Goal: Information Seeking & Learning: Learn about a topic

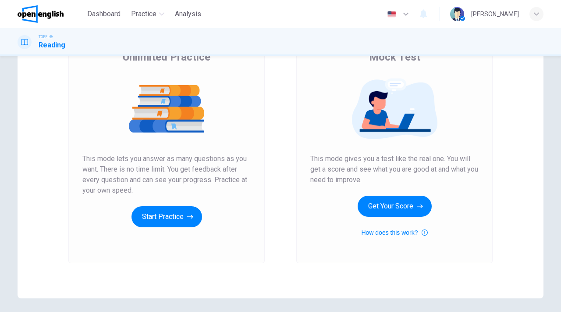
scroll to position [84, 0]
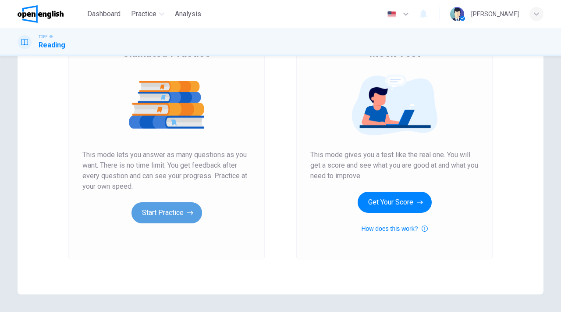
click at [158, 213] on button "Start Practice" at bounding box center [167, 212] width 71 height 21
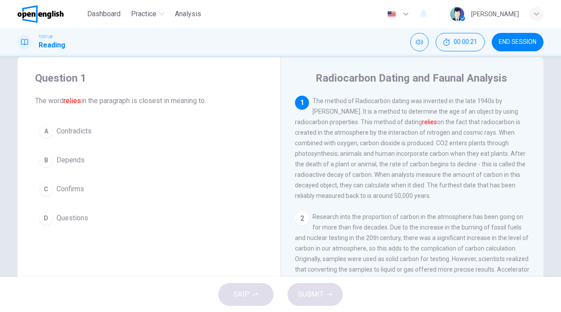
scroll to position [14, 0]
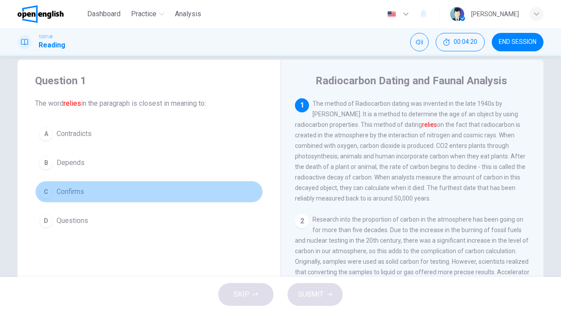
click at [72, 190] on span "Confirms" at bounding box center [71, 191] width 28 height 11
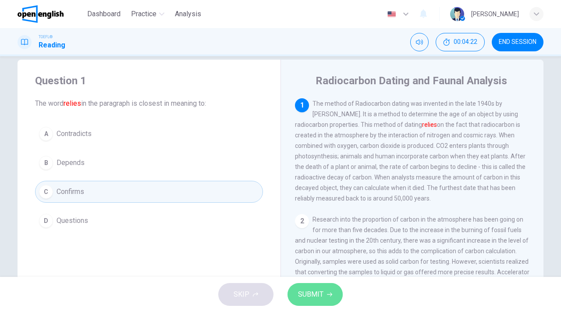
click at [314, 293] on span "SUBMIT" at bounding box center [310, 294] width 25 height 12
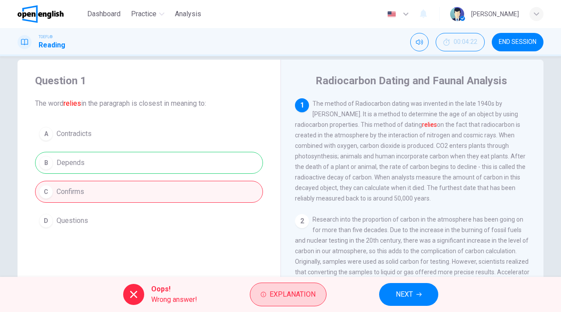
click at [314, 294] on span "Explanation" at bounding box center [293, 294] width 46 height 12
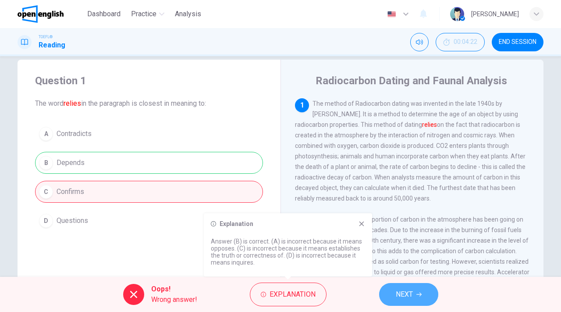
click at [402, 294] on span "NEXT" at bounding box center [404, 294] width 17 height 12
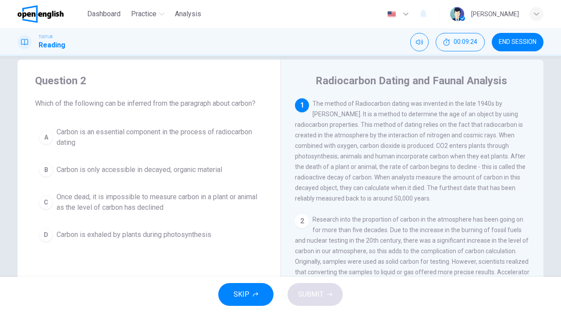
click at [101, 236] on span "Carbon is exhaled by plants during photosynthesis" at bounding box center [134, 234] width 155 height 11
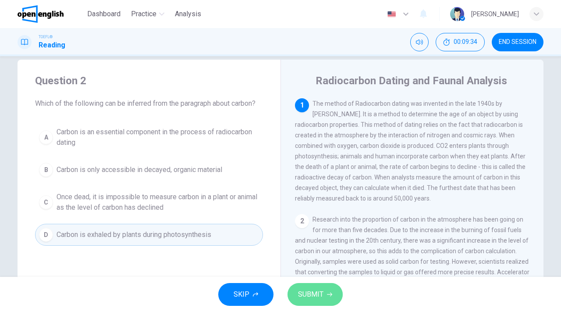
click at [313, 292] on span "SUBMIT" at bounding box center [310, 294] width 25 height 12
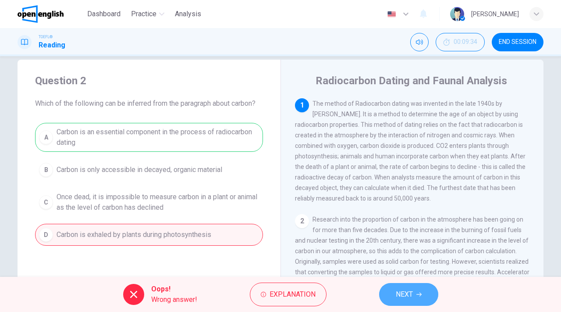
click at [408, 293] on span "NEXT" at bounding box center [404, 294] width 17 height 12
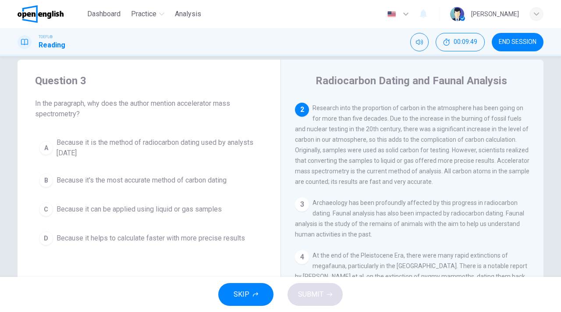
scroll to position [117, 0]
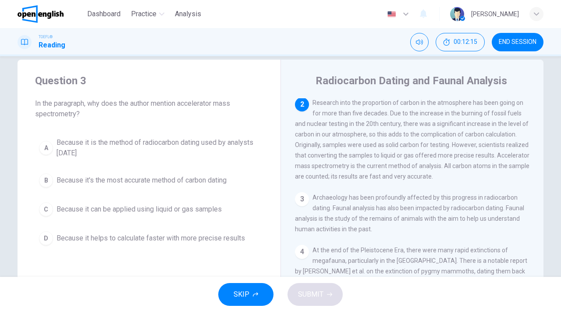
click at [215, 144] on span "Because it is the method of radiocarbon dating used by analysts [DATE]" at bounding box center [158, 147] width 203 height 21
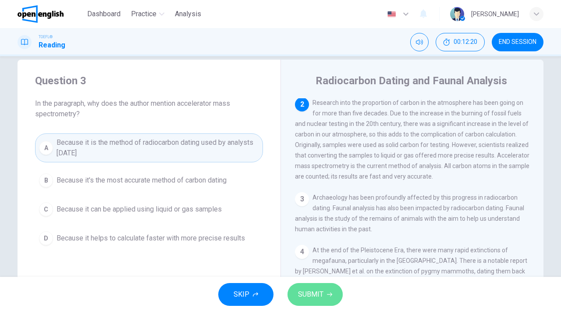
click at [309, 294] on span "SUBMIT" at bounding box center [310, 294] width 25 height 12
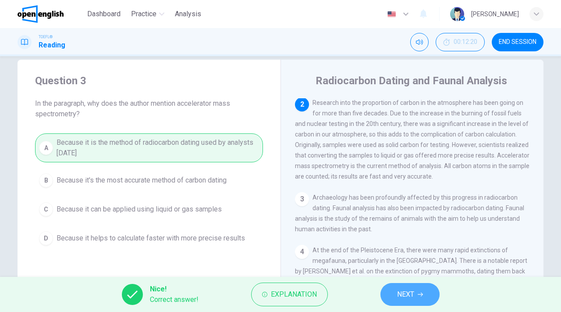
click at [409, 294] on span "NEXT" at bounding box center [405, 294] width 17 height 12
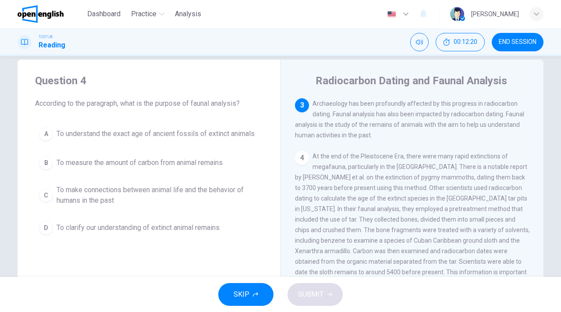
scroll to position [218, 0]
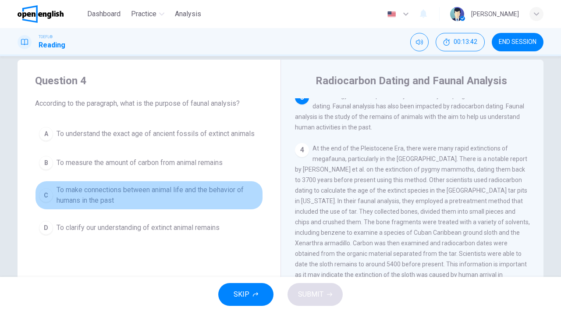
click at [128, 192] on span "To make connections between animal life and the behavior of humans in the past" at bounding box center [158, 195] width 203 height 21
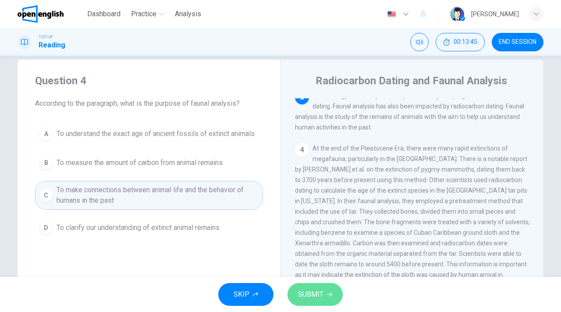
click at [322, 294] on span "SUBMIT" at bounding box center [310, 294] width 25 height 12
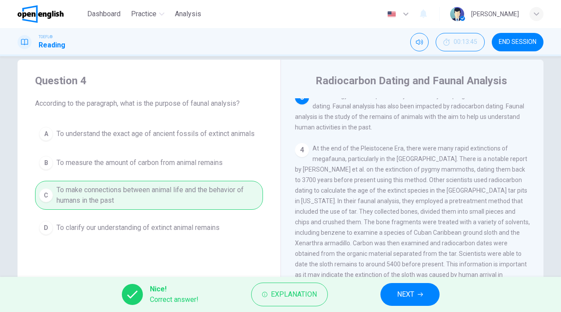
click at [399, 294] on span "NEXT" at bounding box center [405, 294] width 17 height 12
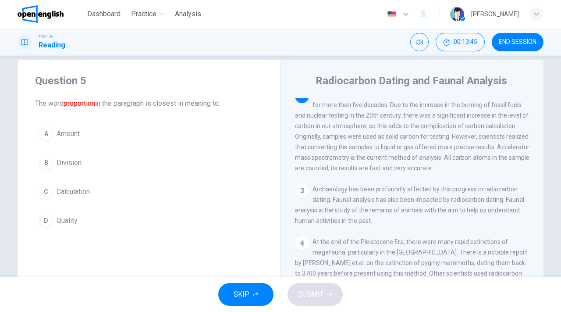
scroll to position [120, 0]
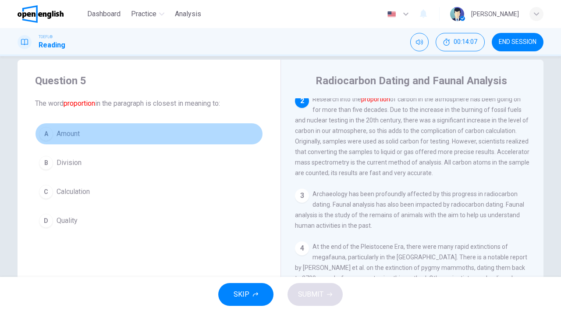
click at [71, 137] on span "Amount" at bounding box center [68, 133] width 23 height 11
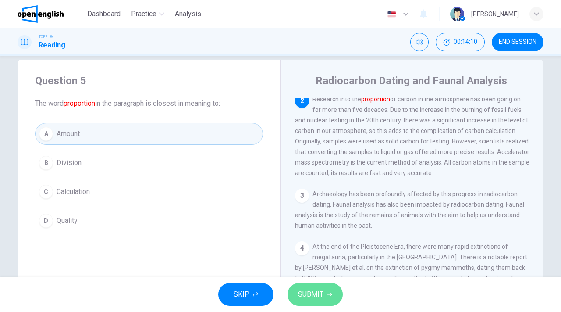
click at [319, 291] on span "SUBMIT" at bounding box center [310, 294] width 25 height 12
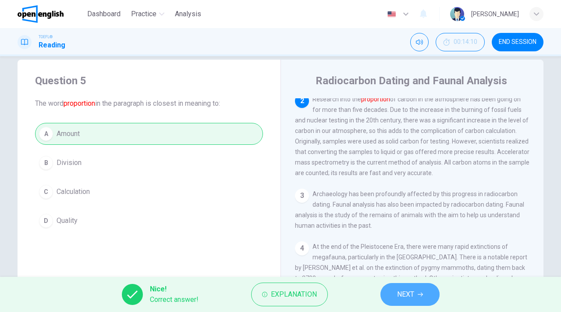
click at [415, 294] on button "NEXT" at bounding box center [410, 294] width 59 height 23
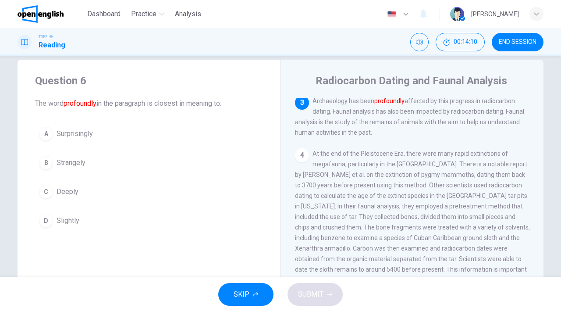
scroll to position [218, 0]
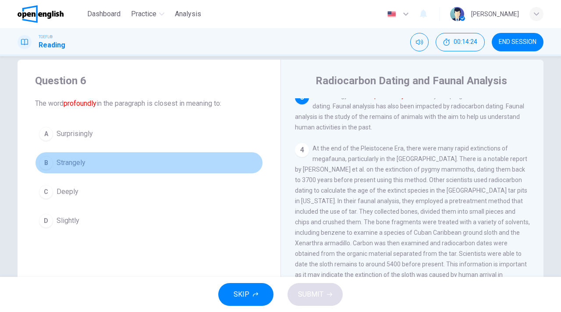
click at [81, 165] on span "Strangely" at bounding box center [71, 162] width 29 height 11
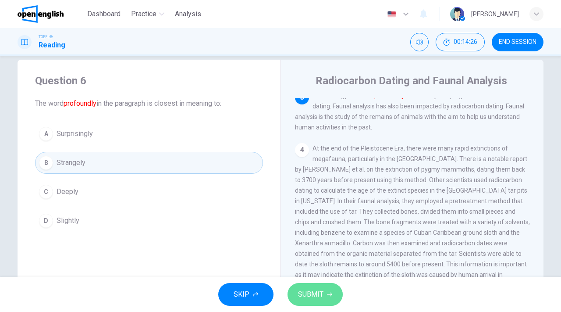
click at [324, 296] on button "SUBMIT" at bounding box center [315, 294] width 55 height 23
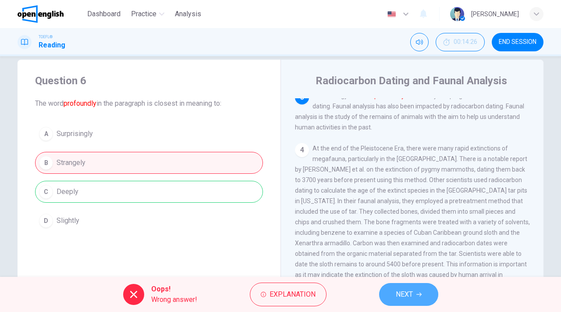
click at [409, 291] on span "NEXT" at bounding box center [404, 294] width 17 height 12
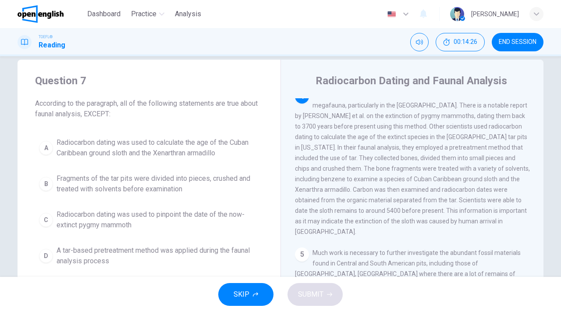
scroll to position [273, 0]
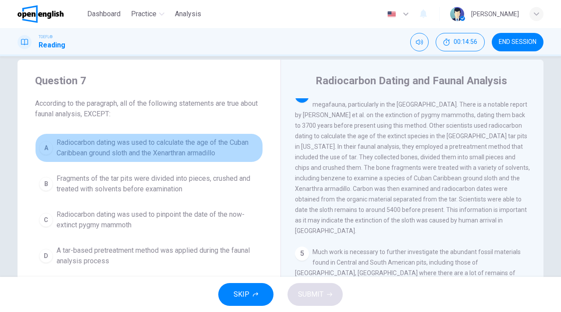
click at [171, 151] on span "Radiocarbon dating was used to calculate the age of the Cuban Caribbean ground …" at bounding box center [158, 147] width 203 height 21
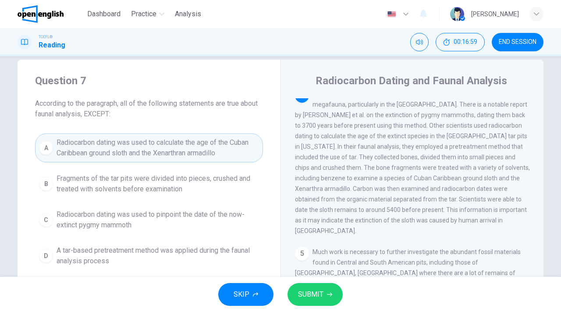
click at [124, 186] on span "Fragments of the tar pits were divided into pieces, crushed and treated with so…" at bounding box center [158, 183] width 203 height 21
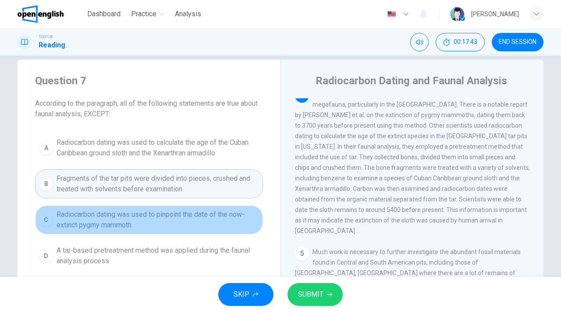
click at [124, 219] on span "Radiocarbon dating was used to pinpoint the date of the now-extinct pygmy mammo…" at bounding box center [158, 219] width 203 height 21
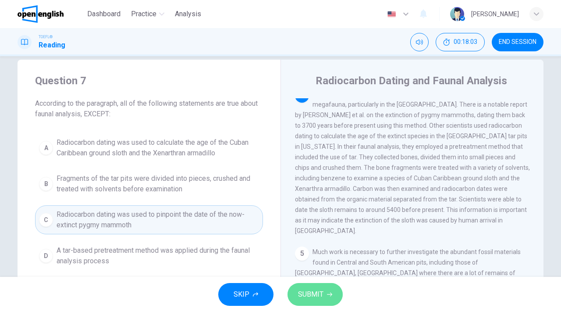
click at [319, 296] on span "SUBMIT" at bounding box center [310, 294] width 25 height 12
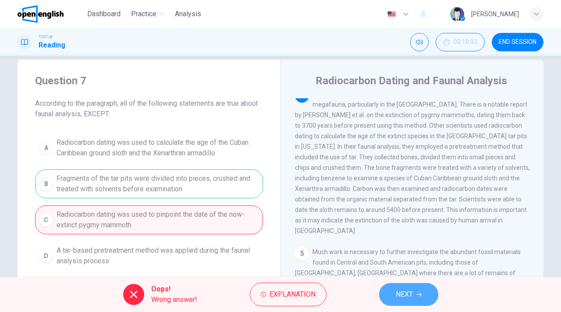
click at [408, 291] on span "NEXT" at bounding box center [404, 294] width 17 height 12
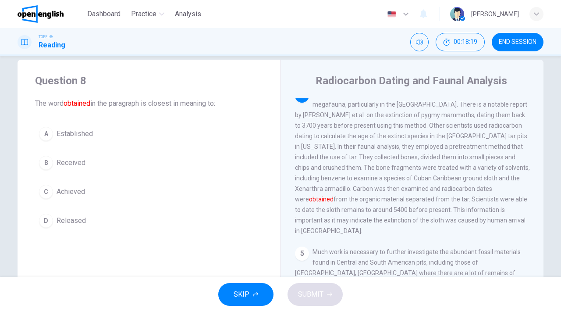
click at [77, 165] on span "Received" at bounding box center [71, 162] width 29 height 11
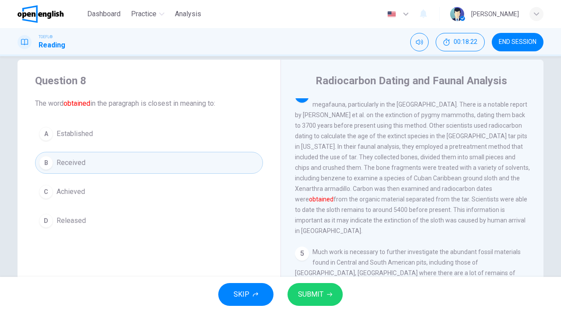
click at [316, 295] on span "SUBMIT" at bounding box center [310, 294] width 25 height 12
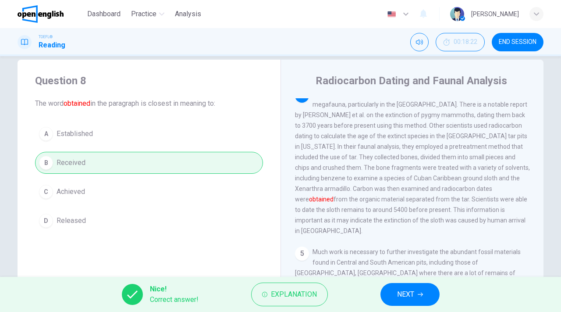
click at [403, 291] on span "NEXT" at bounding box center [405, 294] width 17 height 12
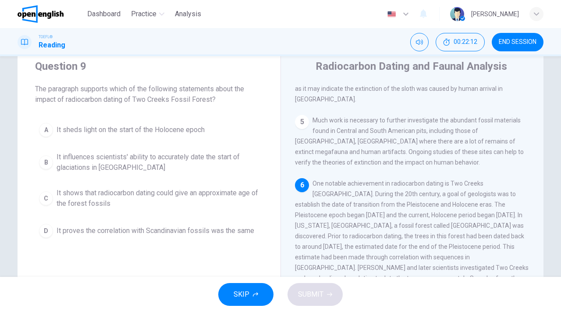
scroll to position [27, 0]
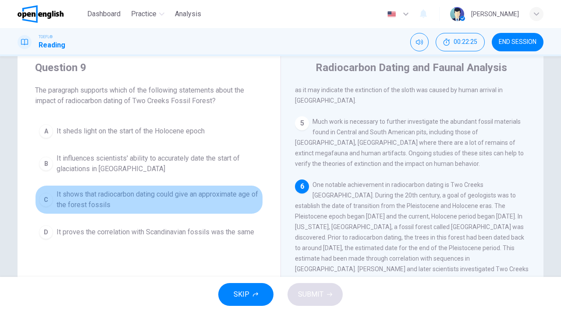
click at [119, 193] on span "It shows that radiocarbon dating could give an approximate age of the forest fo…" at bounding box center [158, 199] width 203 height 21
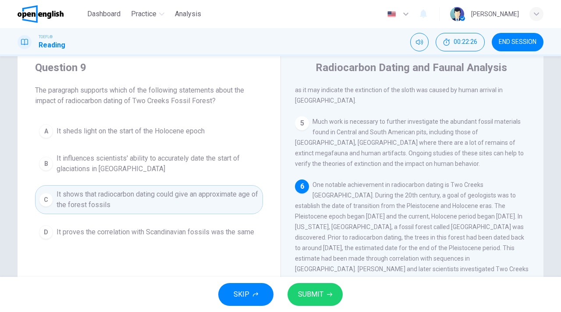
click at [322, 292] on span "SUBMIT" at bounding box center [310, 294] width 25 height 12
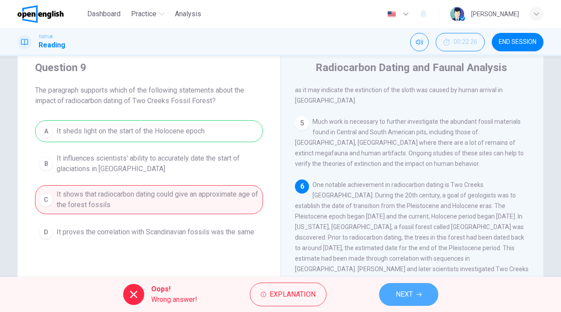
click at [421, 296] on icon "button" at bounding box center [418, 294] width 5 height 5
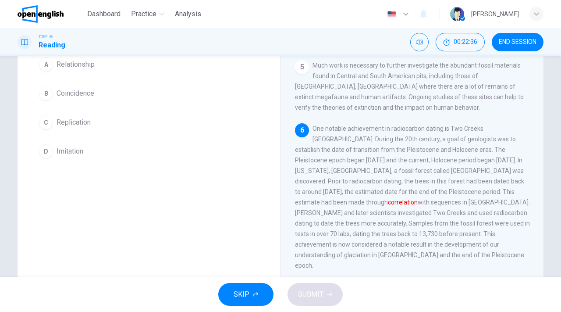
scroll to position [85, 0]
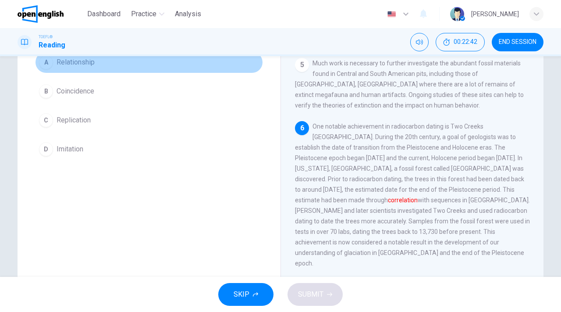
click at [87, 64] on span "Relationship" at bounding box center [76, 62] width 38 height 11
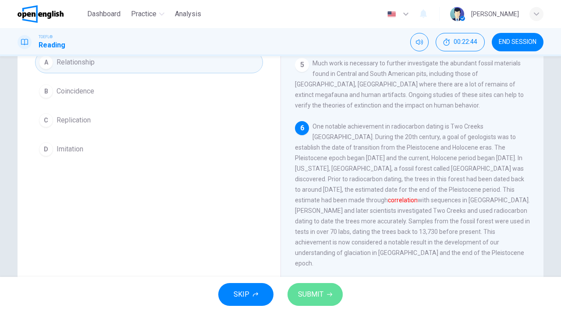
click at [315, 292] on span "SUBMIT" at bounding box center [310, 294] width 25 height 12
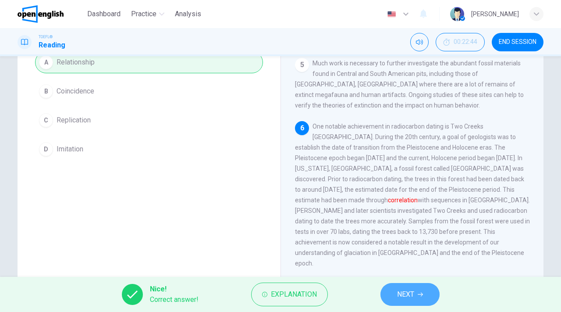
click at [413, 294] on span "NEXT" at bounding box center [405, 294] width 17 height 12
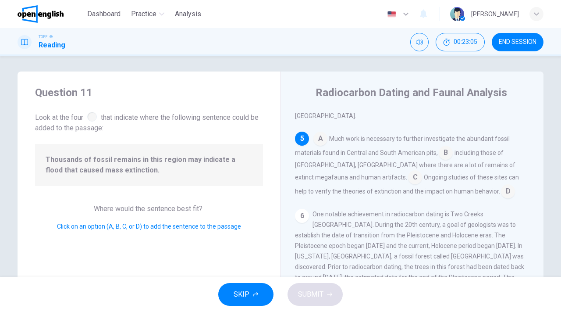
scroll to position [404, 0]
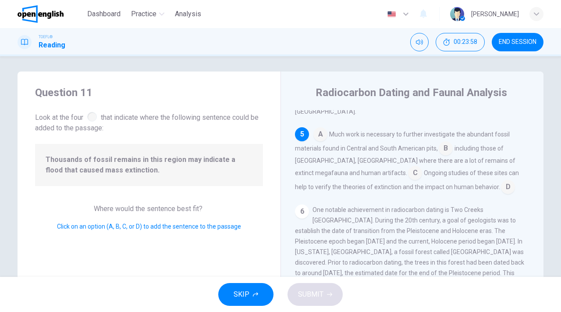
click at [422, 167] on input at bounding box center [415, 174] width 14 height 14
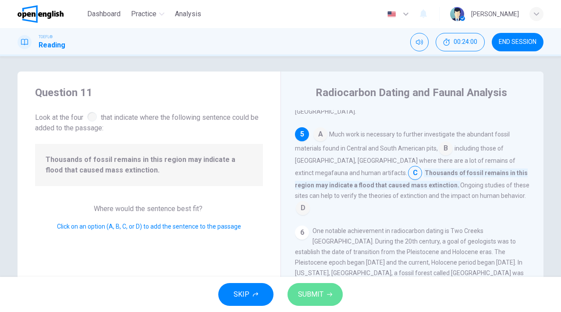
click at [312, 296] on span "SUBMIT" at bounding box center [310, 294] width 25 height 12
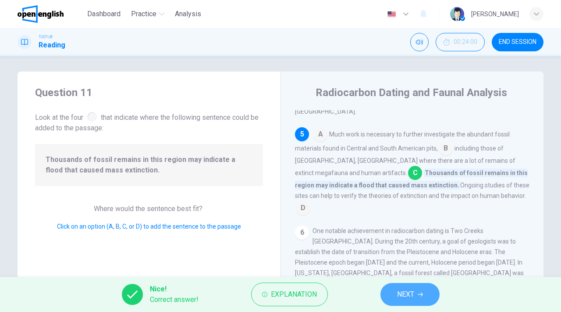
click at [417, 291] on button "NEXT" at bounding box center [410, 294] width 59 height 23
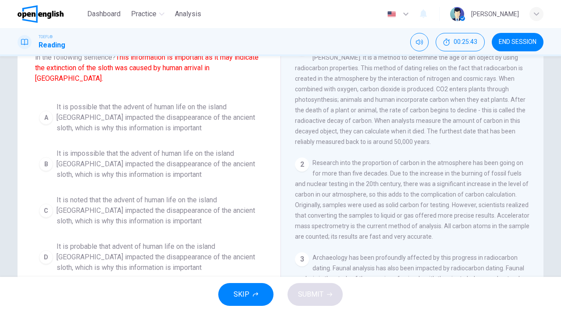
scroll to position [71, 0]
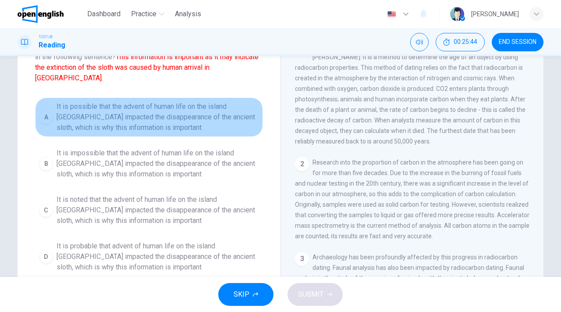
click at [151, 106] on span "It is possible that the advent of human life on the island [GEOGRAPHIC_DATA] im…" at bounding box center [158, 117] width 203 height 32
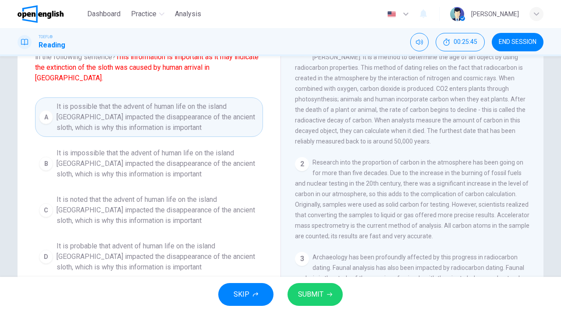
click at [322, 294] on span "SUBMIT" at bounding box center [310, 294] width 25 height 12
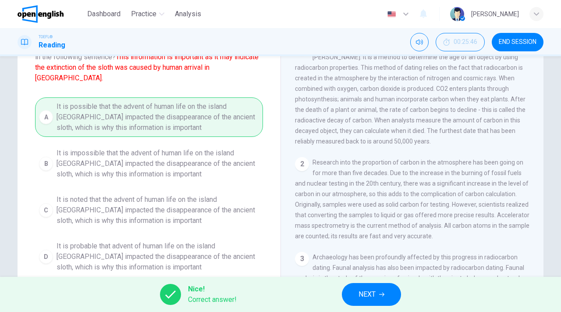
click at [363, 292] on span "NEXT" at bounding box center [367, 294] width 17 height 12
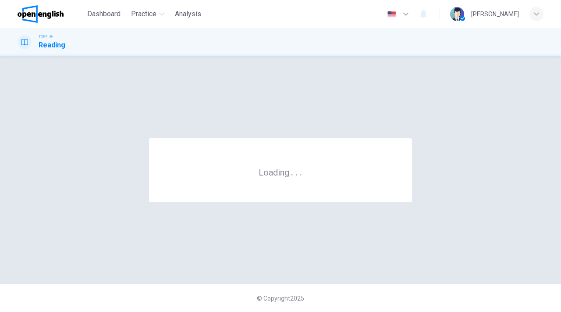
scroll to position [0, 0]
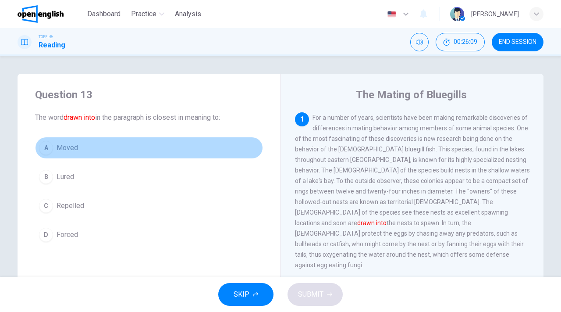
click at [70, 149] on span "Moved" at bounding box center [67, 147] width 21 height 11
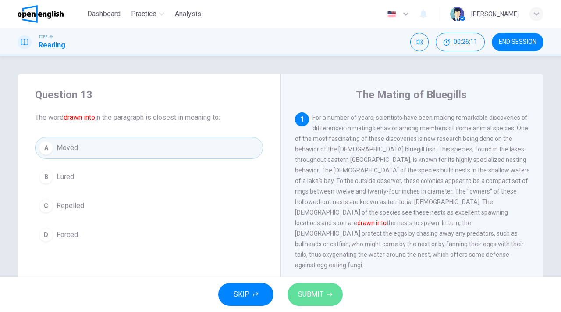
click at [320, 294] on span "SUBMIT" at bounding box center [310, 294] width 25 height 12
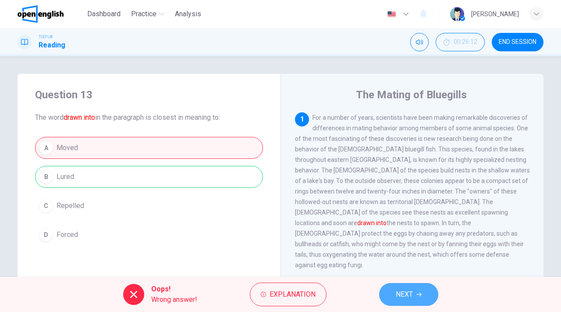
click at [415, 295] on button "NEXT" at bounding box center [408, 294] width 59 height 23
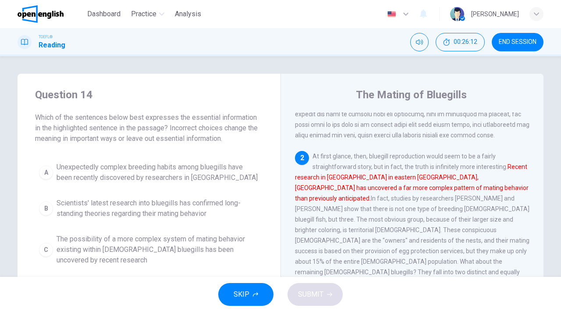
scroll to position [109, 0]
click at [521, 39] on span "END SESSION" at bounding box center [518, 42] width 38 height 7
click at [255, 295] on icon "button" at bounding box center [255, 294] width 5 height 5
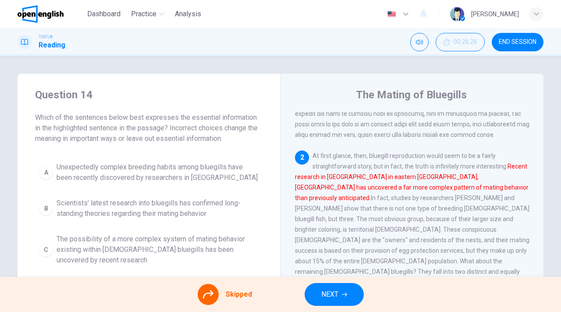
click at [212, 293] on icon at bounding box center [208, 294] width 11 height 8
click at [171, 244] on div "A Unexpectedly complex breeding habits among bluegills have been recently disco…" at bounding box center [149, 237] width 228 height 158
click at [144, 244] on div "A Unexpectedly complex breeding habits among bluegills have been recently disco…" at bounding box center [149, 237] width 228 height 158
click at [338, 294] on button "NEXT" at bounding box center [334, 294] width 59 height 23
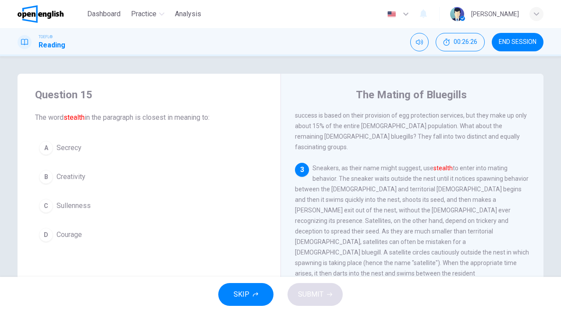
scroll to position [262, 0]
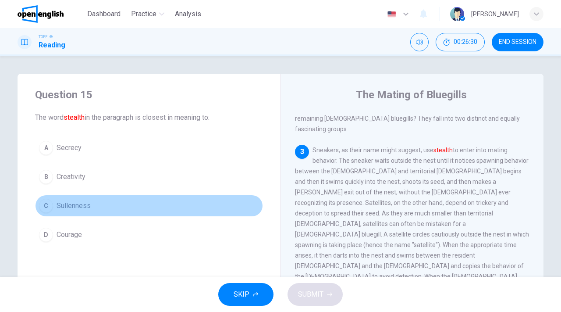
click at [77, 205] on span "Sullenness" at bounding box center [74, 205] width 34 height 11
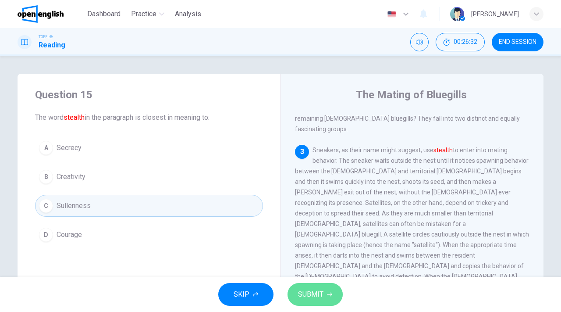
click at [309, 293] on span "SUBMIT" at bounding box center [310, 294] width 25 height 12
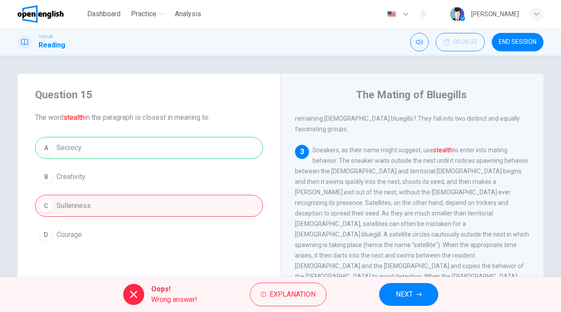
click at [401, 294] on span "NEXT" at bounding box center [404, 294] width 17 height 12
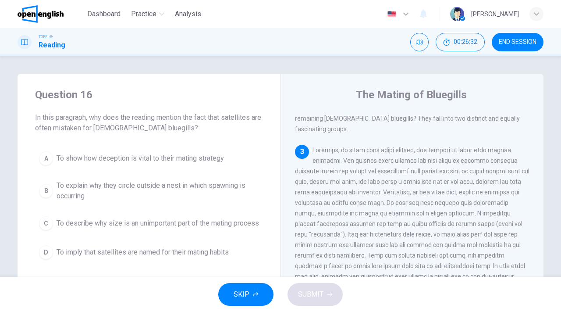
scroll to position [284, 0]
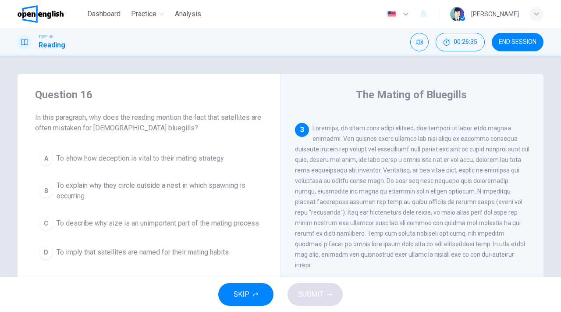
click at [246, 294] on span "SKIP" at bounding box center [242, 294] width 16 height 12
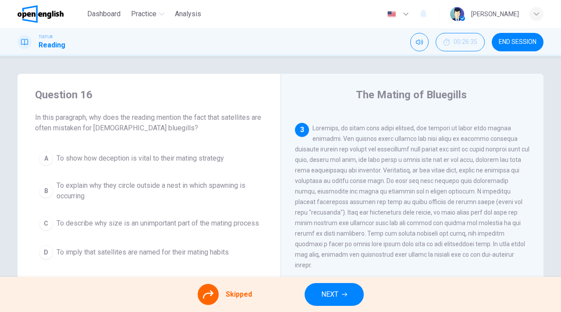
click at [339, 296] on button "NEXT" at bounding box center [334, 294] width 59 height 23
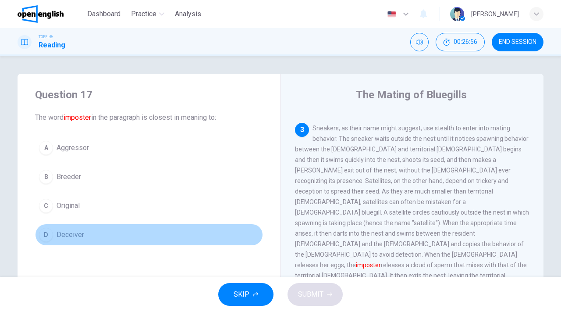
click at [70, 233] on span "Deceiver" at bounding box center [71, 234] width 28 height 11
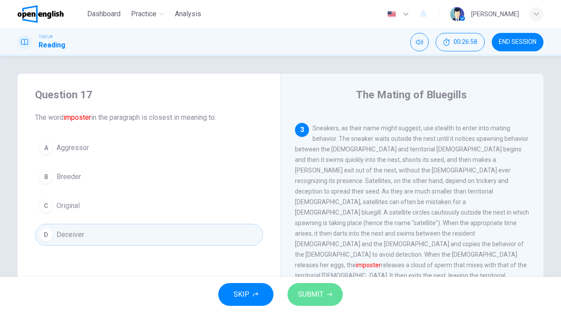
click at [308, 294] on span "SUBMIT" at bounding box center [310, 294] width 25 height 12
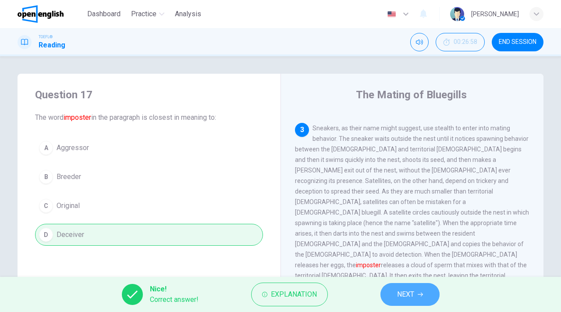
click at [407, 295] on span "NEXT" at bounding box center [405, 294] width 17 height 12
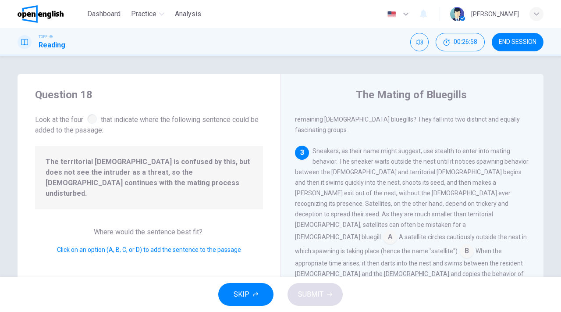
scroll to position [281, 0]
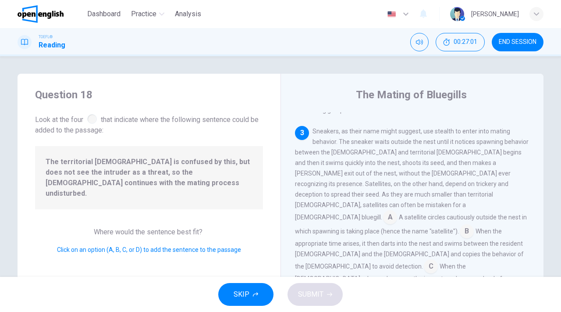
click at [424, 260] on input at bounding box center [431, 267] width 14 height 14
click at [317, 296] on span "SUBMIT" at bounding box center [310, 294] width 25 height 12
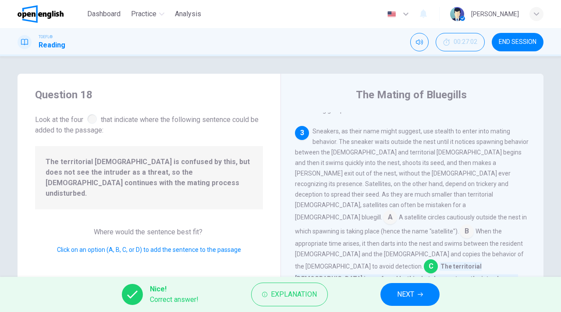
click at [413, 292] on span "NEXT" at bounding box center [405, 294] width 17 height 12
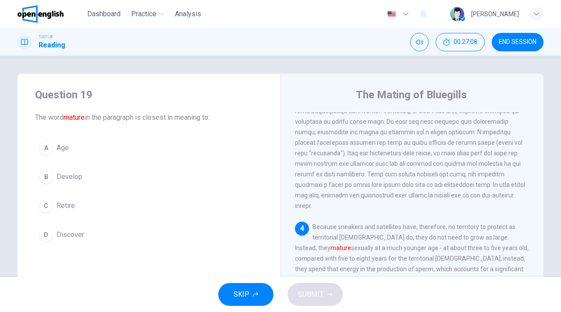
scroll to position [359, 0]
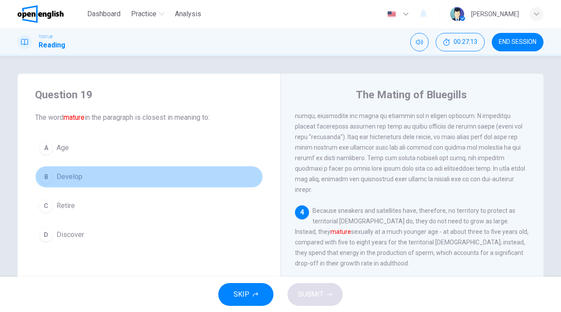
click at [73, 175] on span "Develop" at bounding box center [70, 176] width 26 height 11
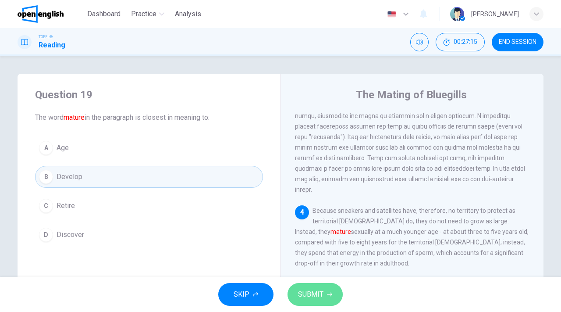
click at [323, 295] on button "SUBMIT" at bounding box center [315, 294] width 55 height 23
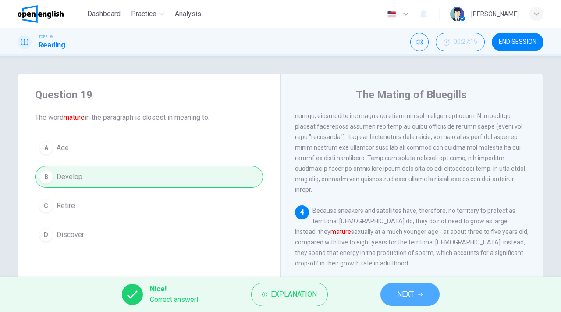
click at [401, 293] on span "NEXT" at bounding box center [405, 294] width 17 height 12
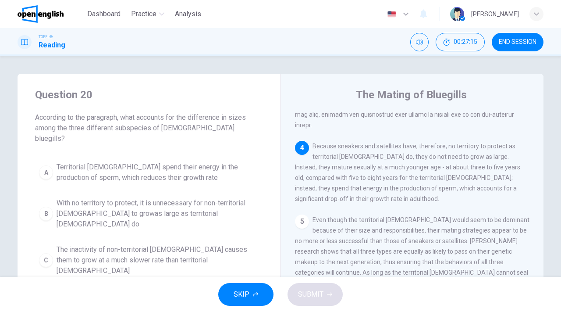
scroll to position [425, 0]
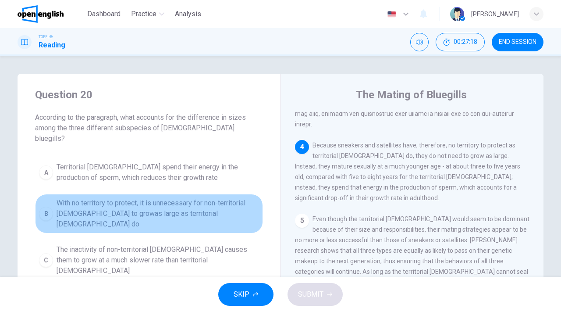
click at [149, 198] on span "With no territory to protect, it is unnecessary for non-territorial [DEMOGRAPHI…" at bounding box center [158, 214] width 203 height 32
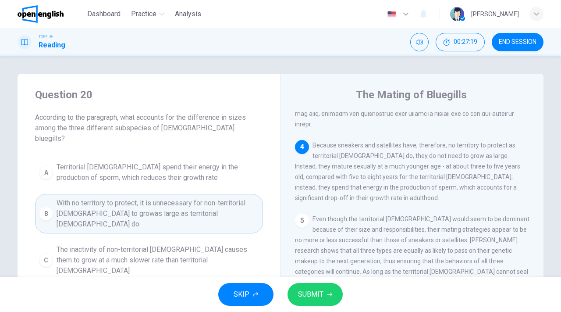
click at [319, 292] on span "SUBMIT" at bounding box center [310, 294] width 25 height 12
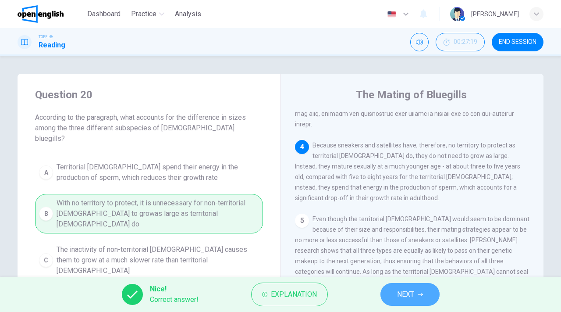
click at [413, 295] on span "NEXT" at bounding box center [405, 294] width 17 height 12
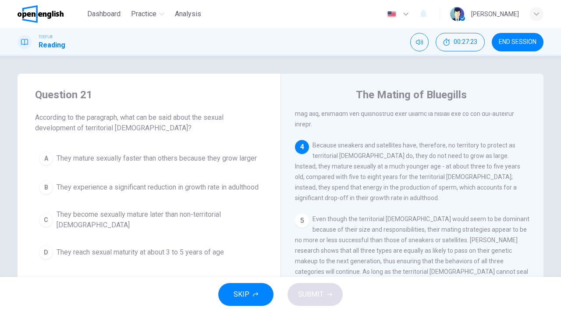
click at [142, 153] on span "They mature sexually faster than others because they grow larger" at bounding box center [157, 158] width 200 height 11
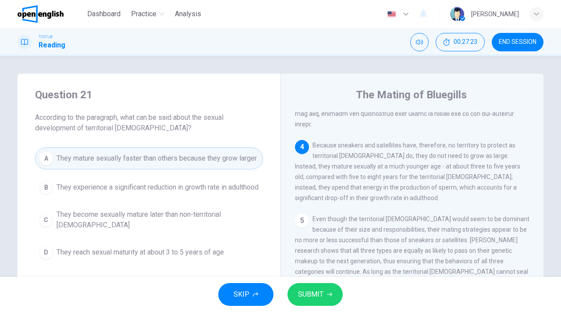
click at [142, 153] on span "They mature sexually faster than others because they grow larger" at bounding box center [157, 158] width 200 height 11
click at [307, 286] on button "SUBMIT" at bounding box center [315, 294] width 55 height 23
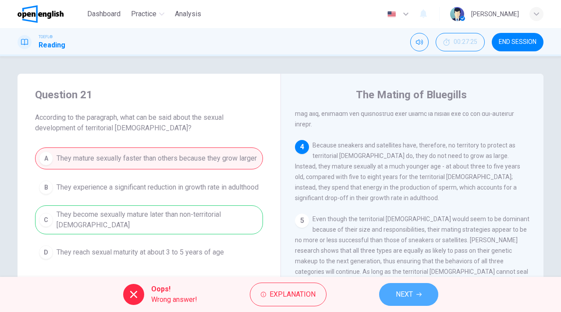
click at [408, 290] on span "NEXT" at bounding box center [404, 294] width 17 height 12
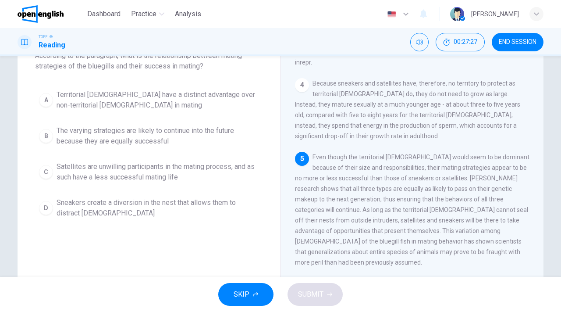
scroll to position [65, 0]
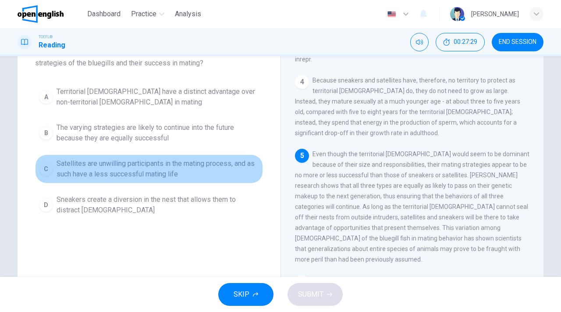
click at [143, 168] on span "Satellites are unwilling participants in the mating process, and as such have a…" at bounding box center [158, 168] width 203 height 21
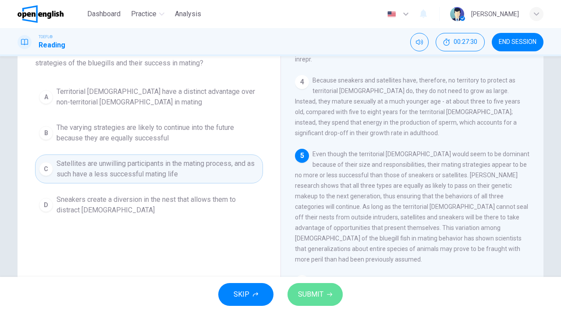
click at [312, 293] on span "SUBMIT" at bounding box center [310, 294] width 25 height 12
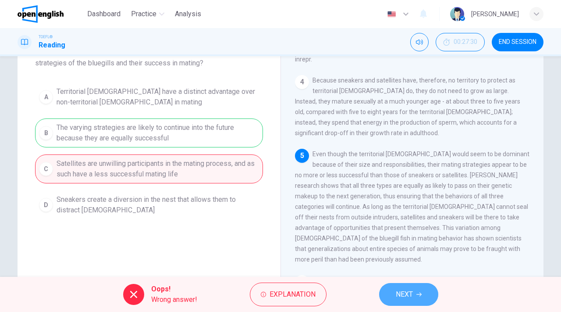
click at [403, 292] on span "NEXT" at bounding box center [404, 294] width 17 height 12
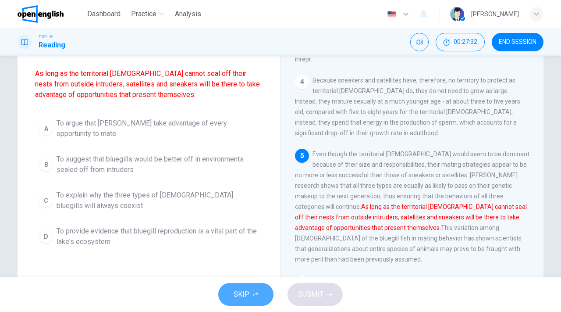
click at [231, 296] on button "SKIP" at bounding box center [245, 294] width 55 height 23
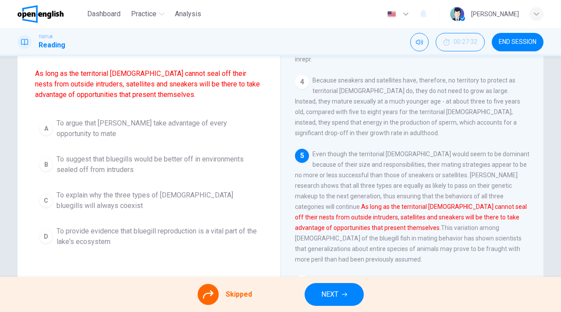
click at [336, 295] on span "NEXT" at bounding box center [329, 294] width 17 height 12
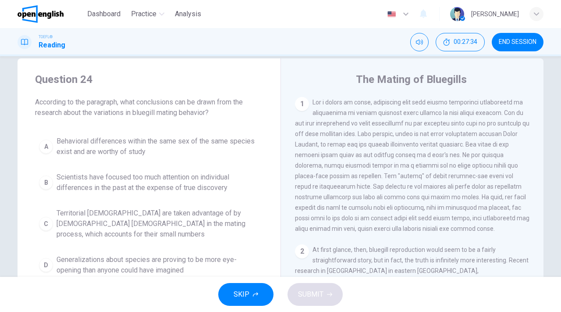
scroll to position [9, 0]
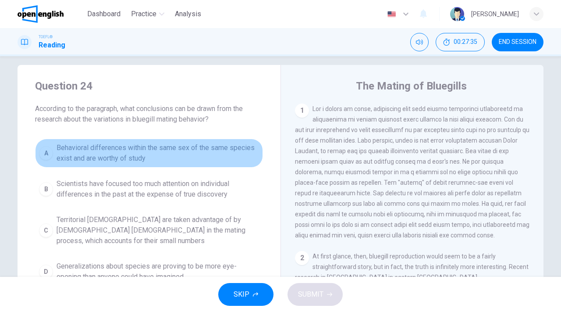
click at [128, 150] on span "Behavioral differences within the same sex of the same species exist and are wo…" at bounding box center [158, 152] width 203 height 21
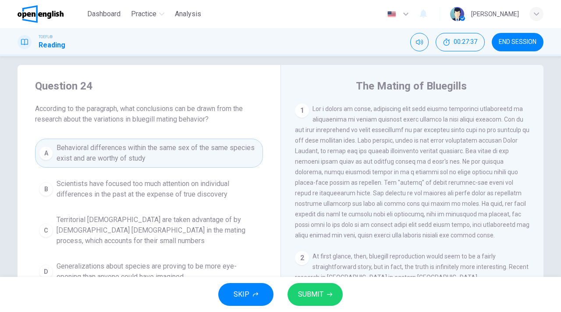
click at [316, 293] on span "SUBMIT" at bounding box center [310, 294] width 25 height 12
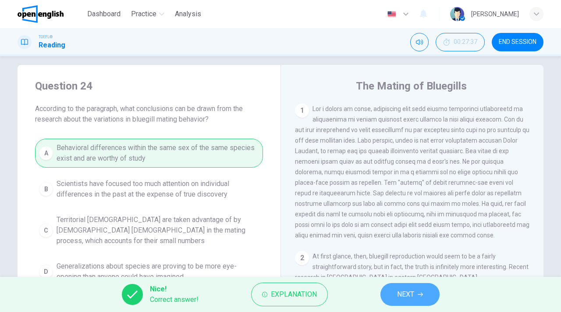
click at [415, 292] on button "NEXT" at bounding box center [410, 294] width 59 height 23
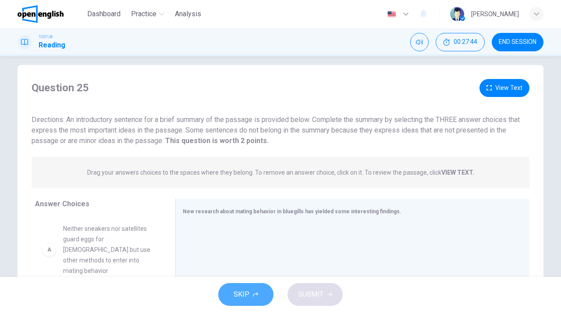
click at [251, 295] on button "SKIP" at bounding box center [245, 294] width 55 height 23
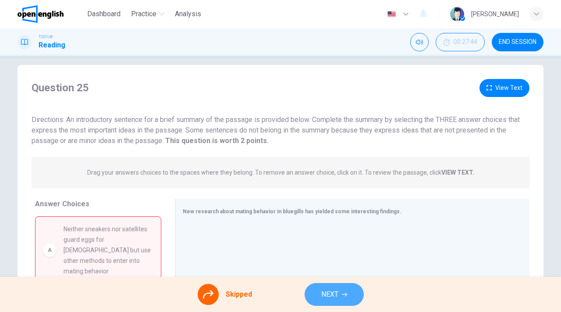
click at [338, 294] on span "NEXT" at bounding box center [329, 294] width 17 height 12
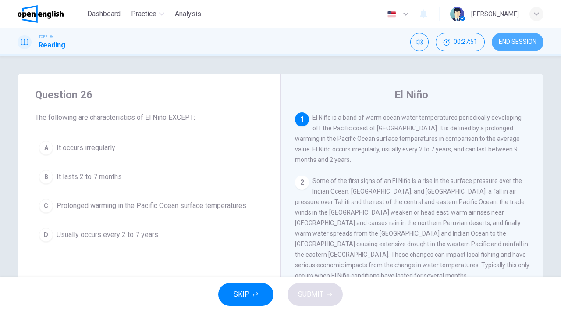
click at [518, 41] on span "END SESSION" at bounding box center [518, 42] width 38 height 7
